Goal: Information Seeking & Learning: Learn about a topic

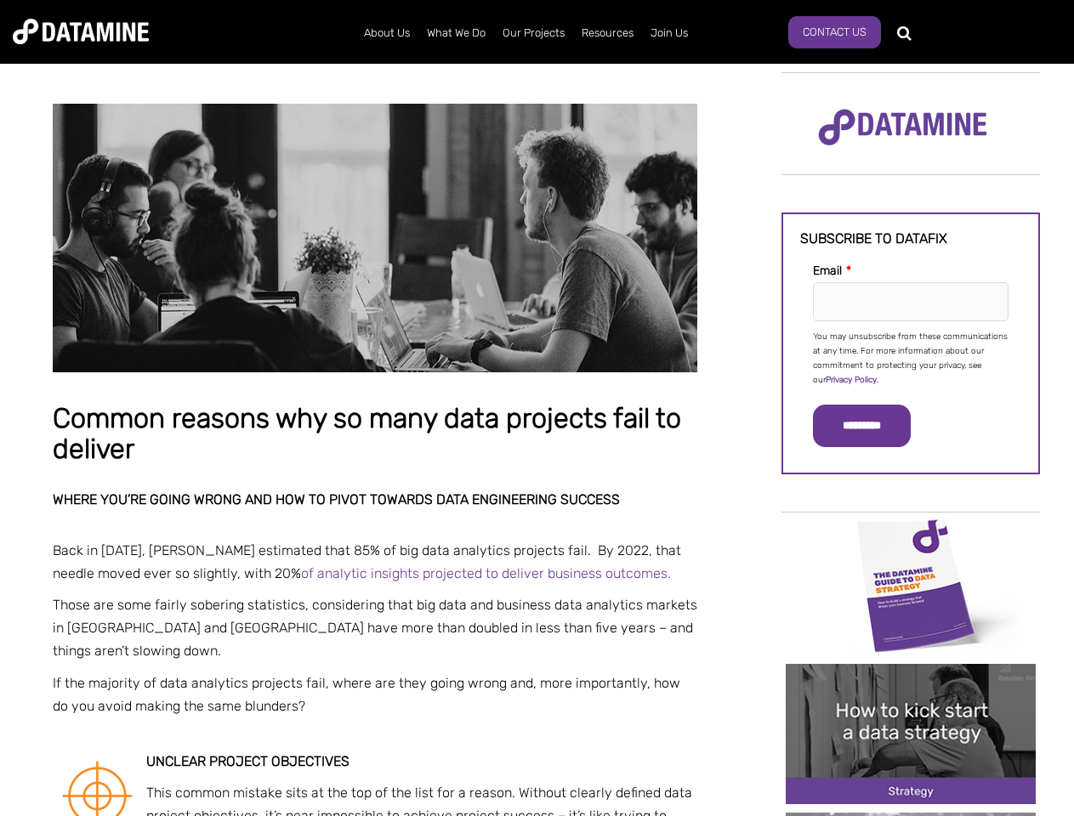
click at [911, 357] on p "You may unsubscribe from these communications at any time. For more information…" at bounding box center [911, 359] width 196 height 58
click at [872, 426] on input "*********" at bounding box center [862, 426] width 98 height 43
click at [911, 584] on img "Image grid with {{ image_count }} images." at bounding box center [911, 585] width 250 height 140
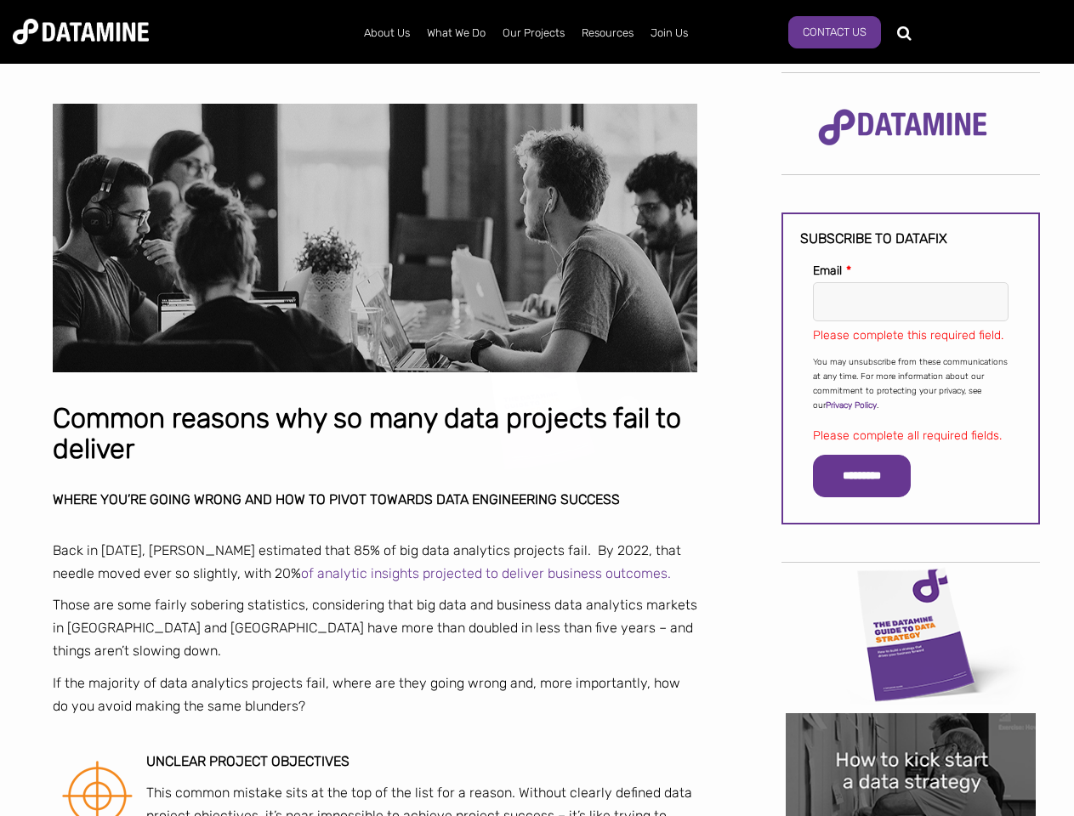
click at [911, 584] on div "✕" at bounding box center [537, 408] width 1074 height 816
click at [911, 734] on div "✕" at bounding box center [537, 408] width 1074 height 816
click at [911, 815] on img "Image grid with {{ image_count }} images." at bounding box center [911, 784] width 250 height 140
click at [911, 815] on div "✕" at bounding box center [537, 408] width 1074 height 816
